Goal: Information Seeking & Learning: Learn about a topic

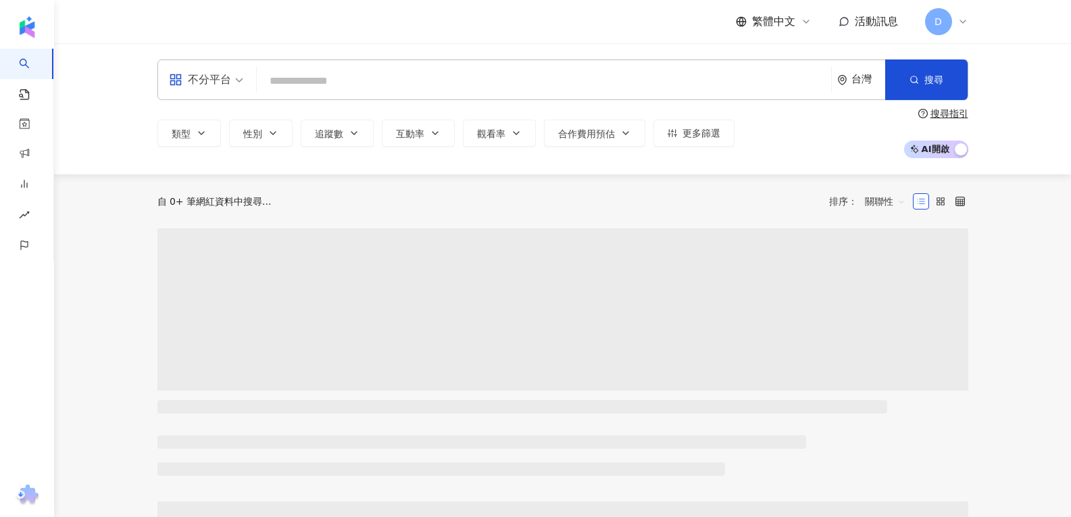
click at [340, 94] on input "search" at bounding box center [543, 81] width 563 height 26
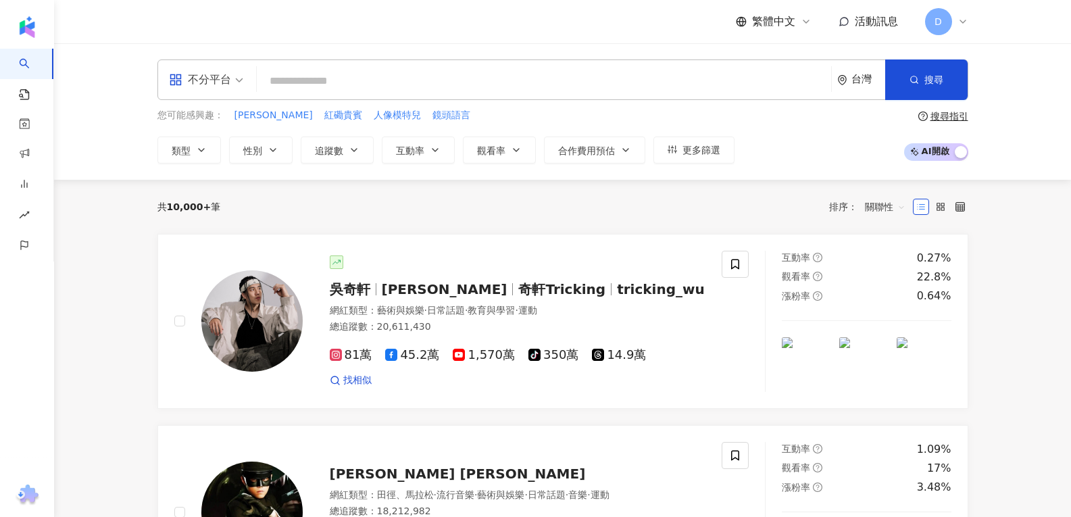
click at [336, 86] on input "search" at bounding box center [543, 81] width 563 height 26
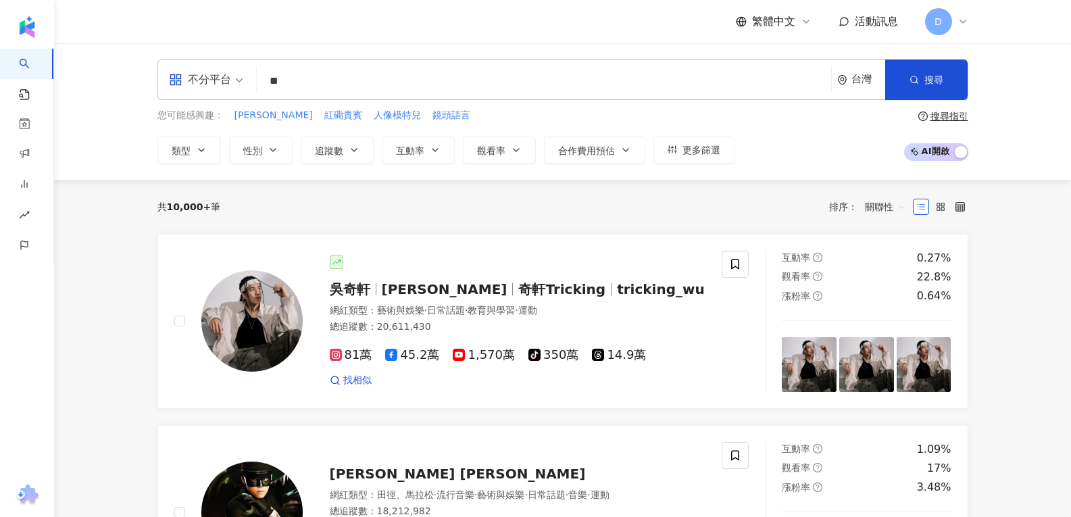
type input "*"
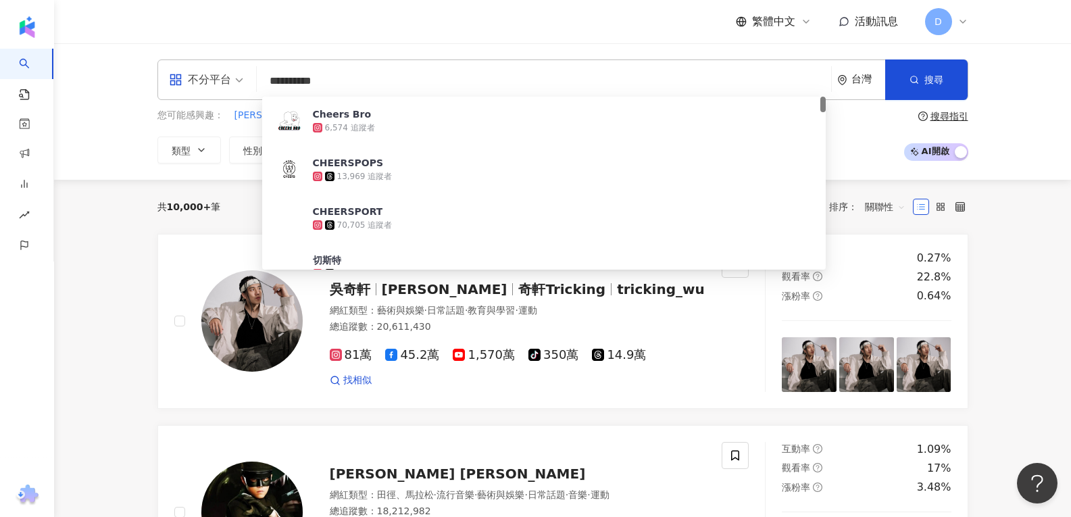
type input "*********"
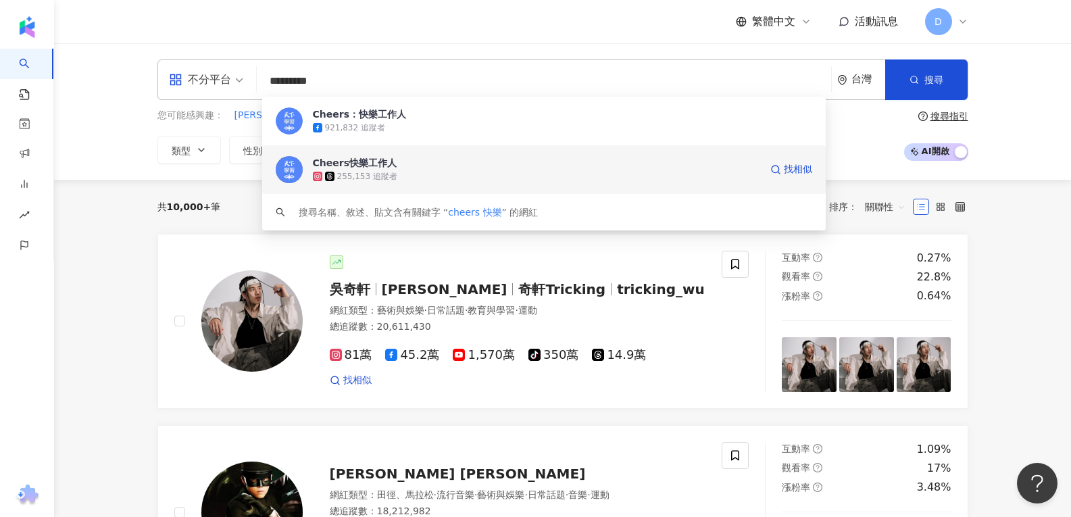
click at [357, 171] on div "255,153 追蹤者" at bounding box center [367, 176] width 60 height 11
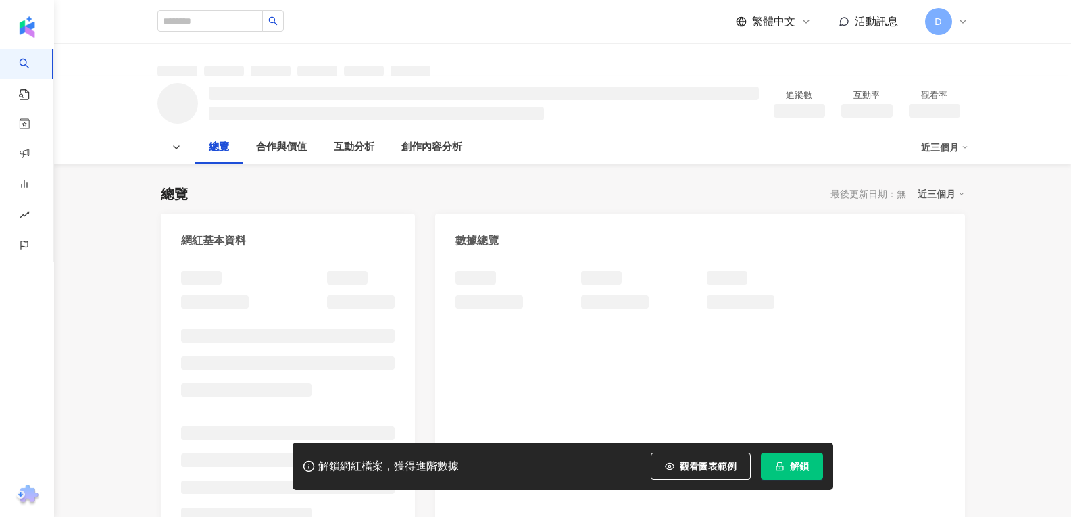
scroll to position [88, 0]
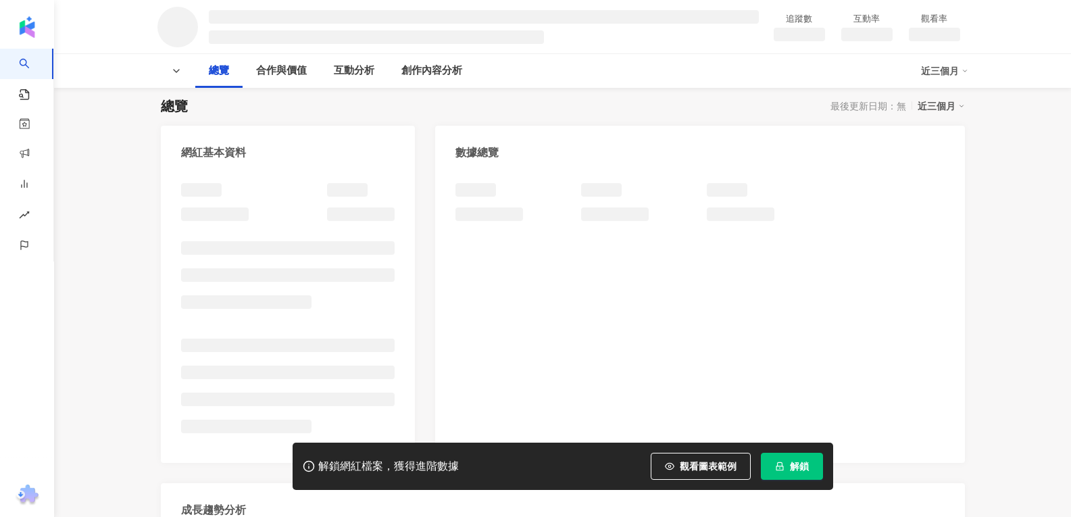
click at [794, 465] on span "解鎖" at bounding box center [799, 466] width 19 height 11
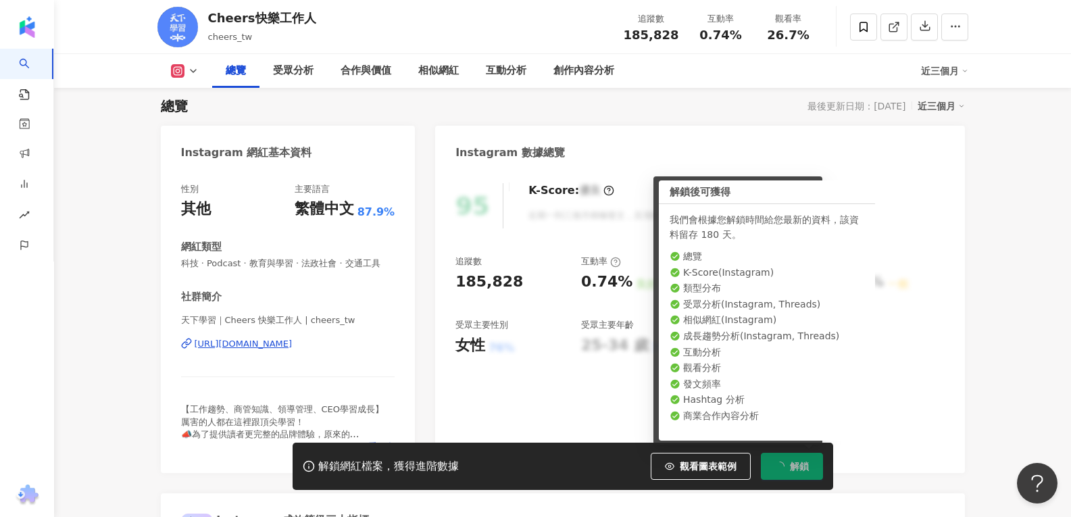
click at [561, 405] on div "95 K-Score : 優良 近期一到三個月積極發文，且漲粉率與互動率高。 查看說明 追蹤數 185,828 互動率 0.74% 良好 觀看率 26.7% …" at bounding box center [699, 321] width 529 height 303
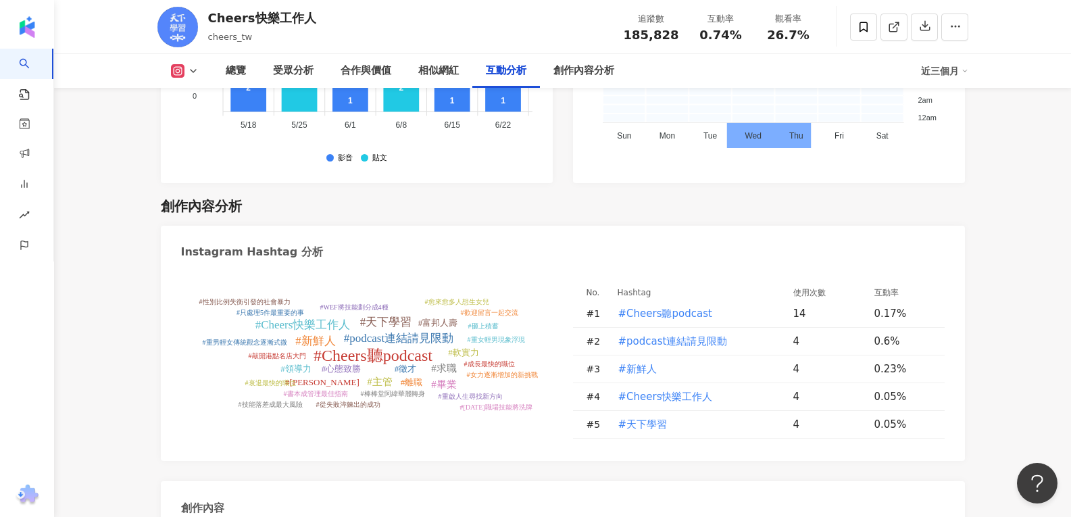
scroll to position [3874, 0]
